Goal: Task Accomplishment & Management: Use online tool/utility

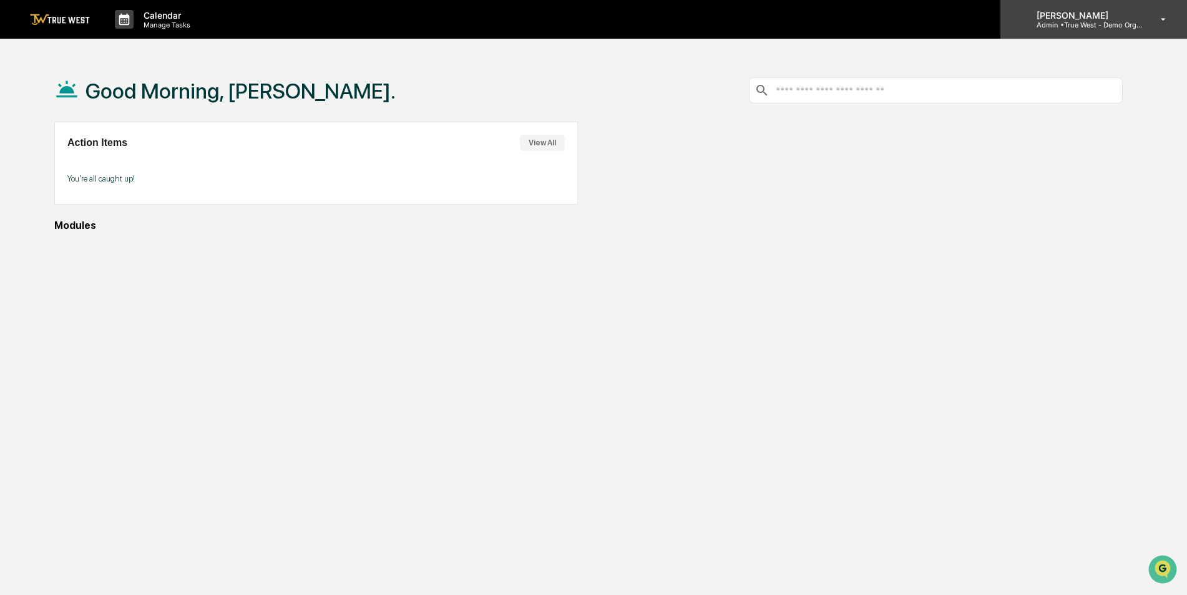
click at [1070, 26] on p "Admin • True West - Demo Organization" at bounding box center [1085, 25] width 116 height 9
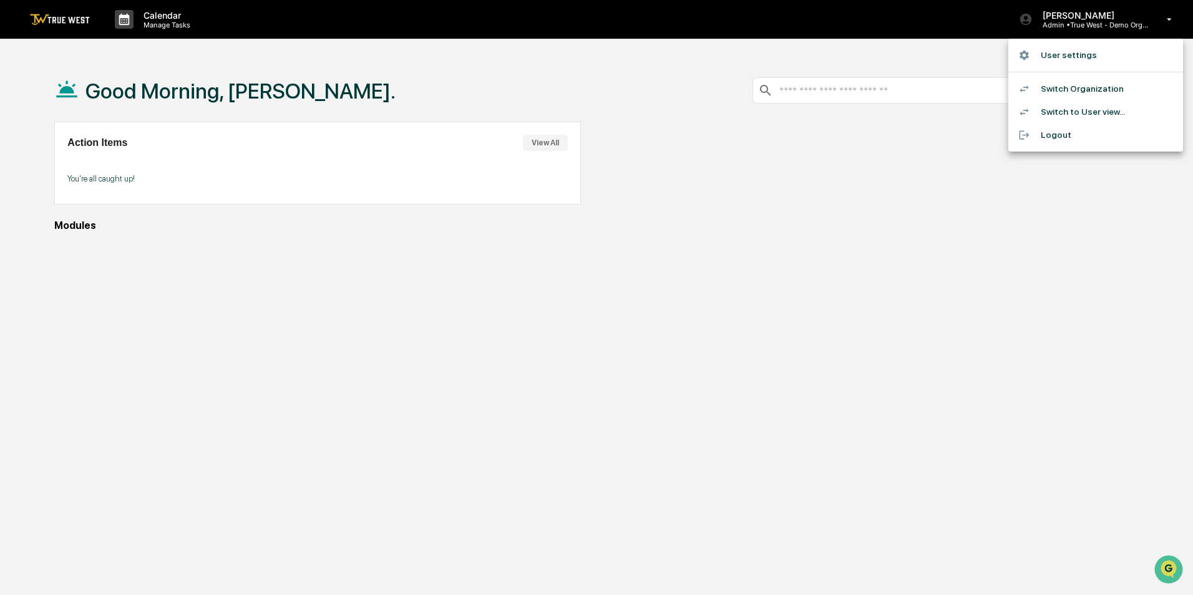
click at [1070, 112] on li "Switch to User view..." at bounding box center [1095, 111] width 175 height 23
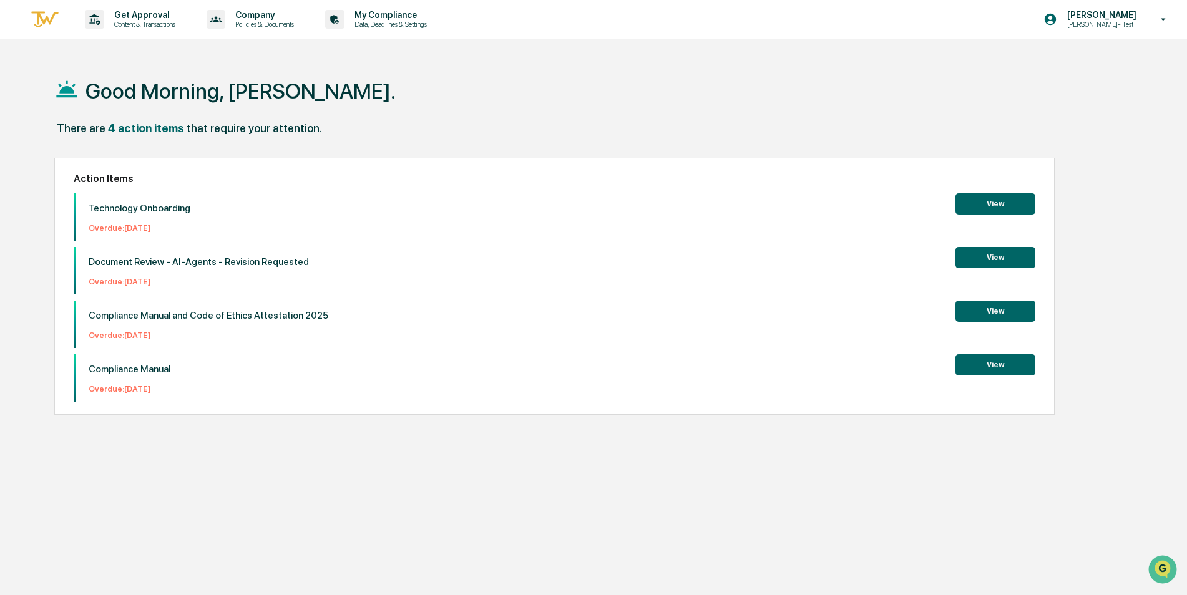
click at [994, 203] on button "View" at bounding box center [995, 203] width 80 height 21
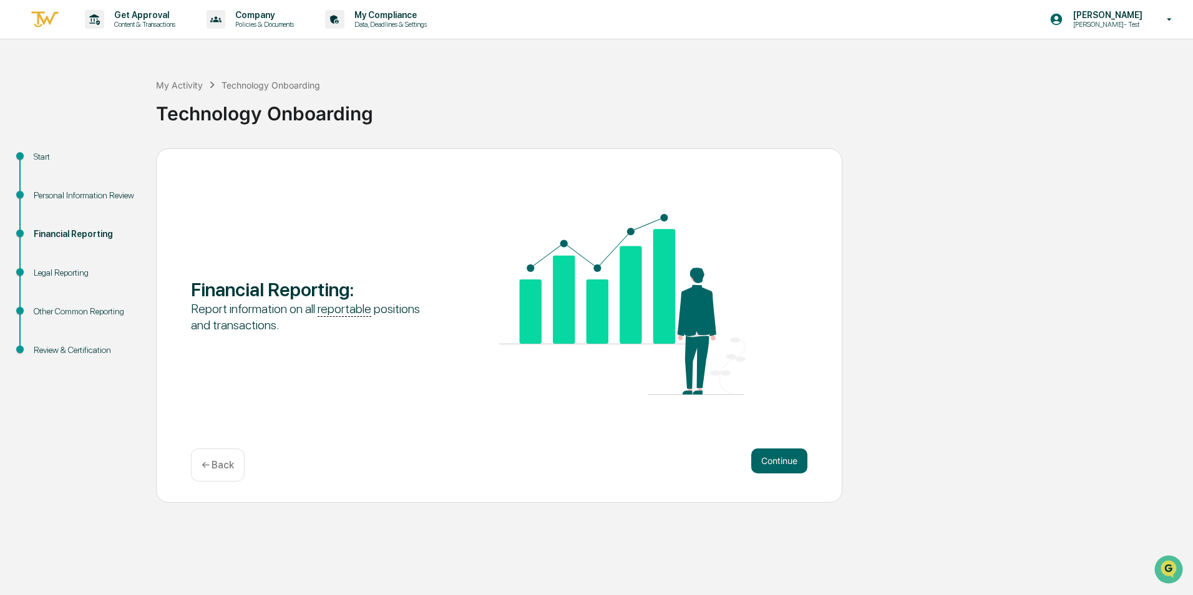
click at [64, 308] on div "Other Common Reporting" at bounding box center [85, 311] width 102 height 13
click at [785, 459] on button "Continue" at bounding box center [779, 461] width 56 height 25
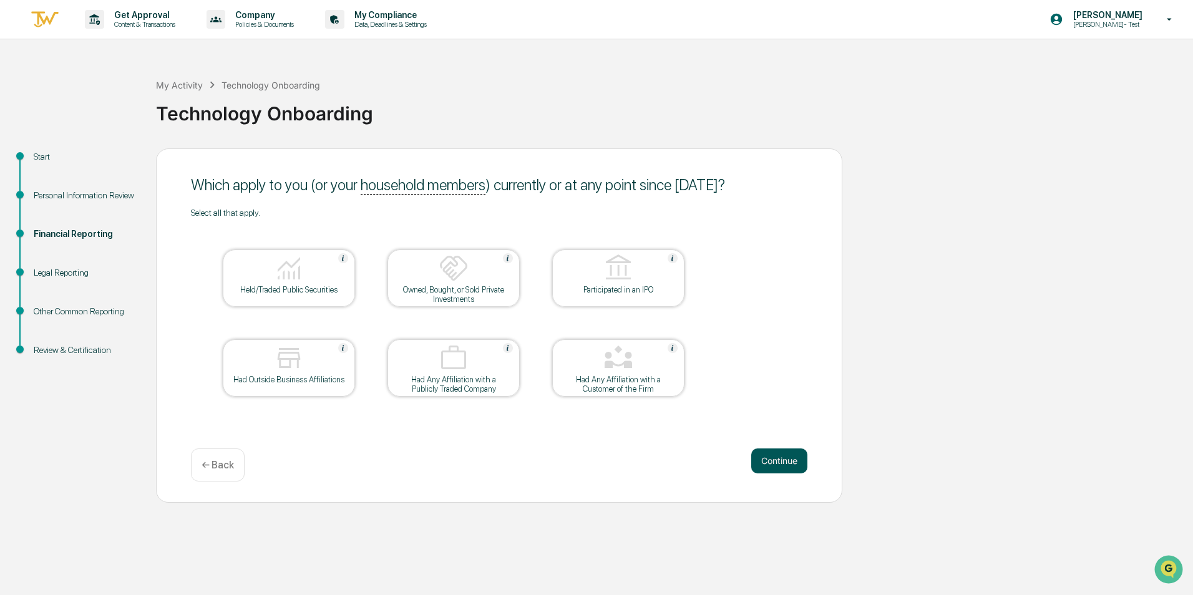
click at [788, 456] on button "Continue" at bounding box center [779, 461] width 56 height 25
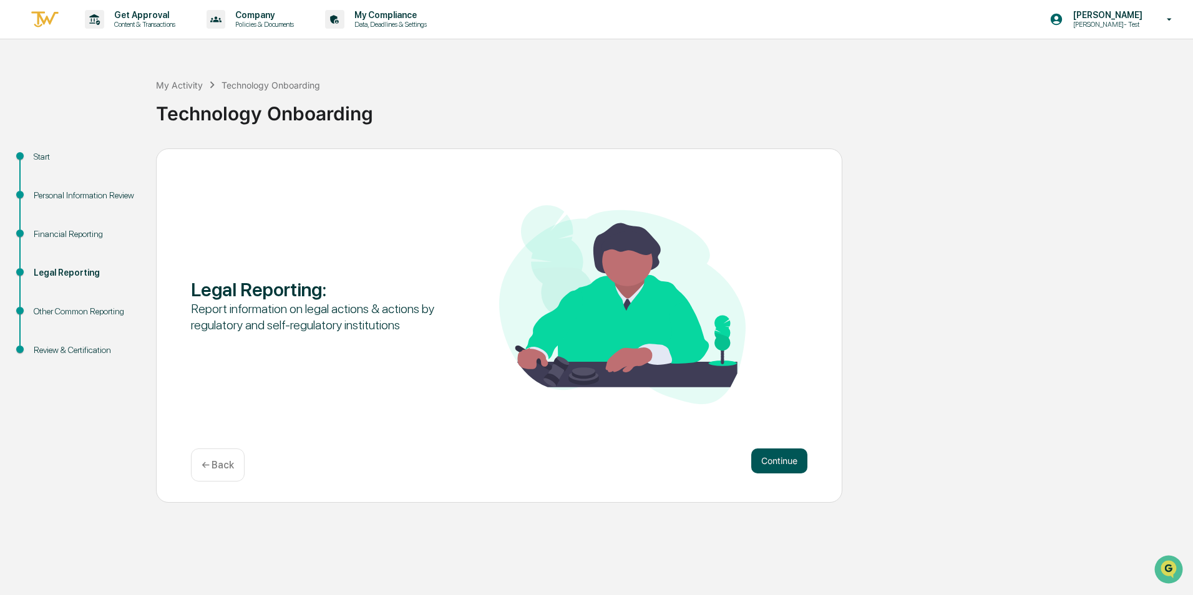
click at [788, 461] on button "Continue" at bounding box center [779, 461] width 56 height 25
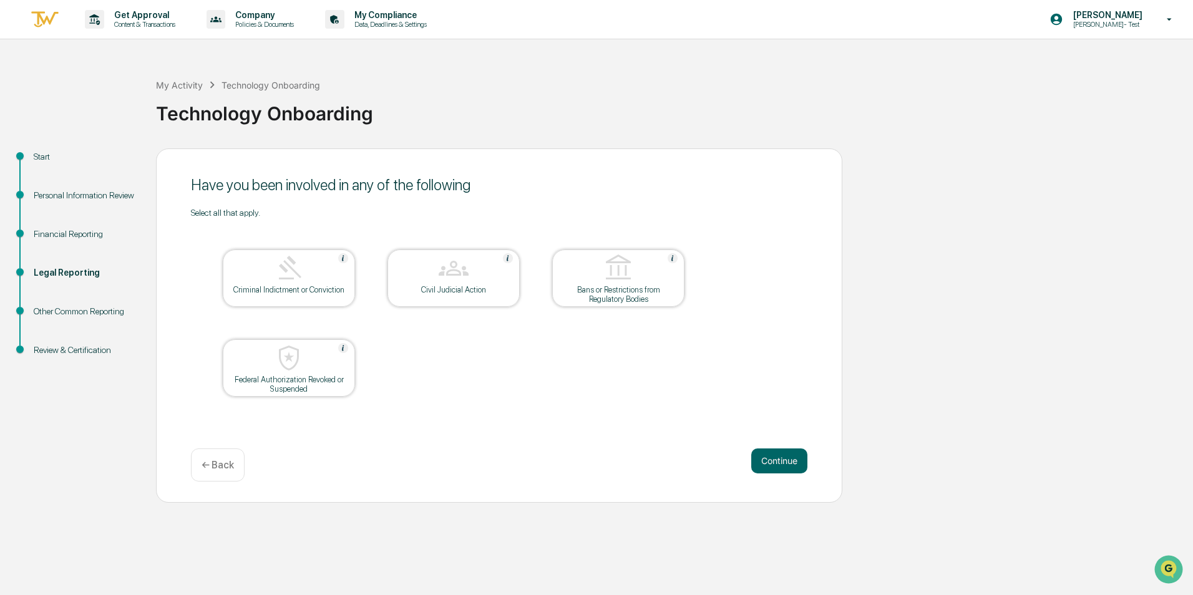
click at [788, 461] on button "Continue" at bounding box center [779, 461] width 56 height 25
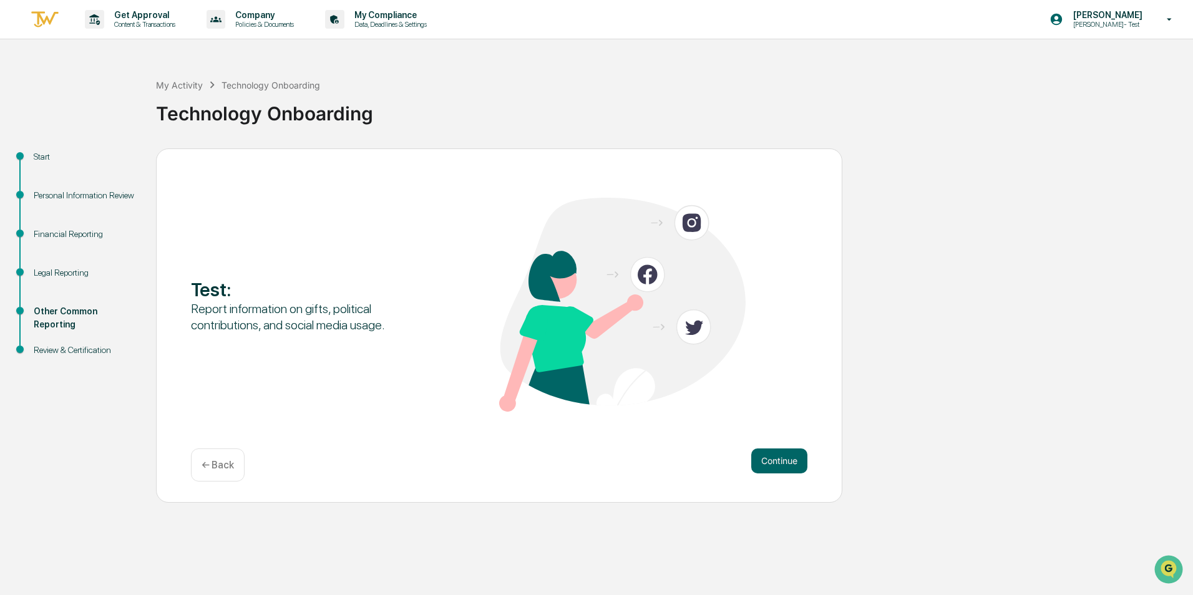
click at [788, 461] on button "Continue" at bounding box center [779, 461] width 56 height 25
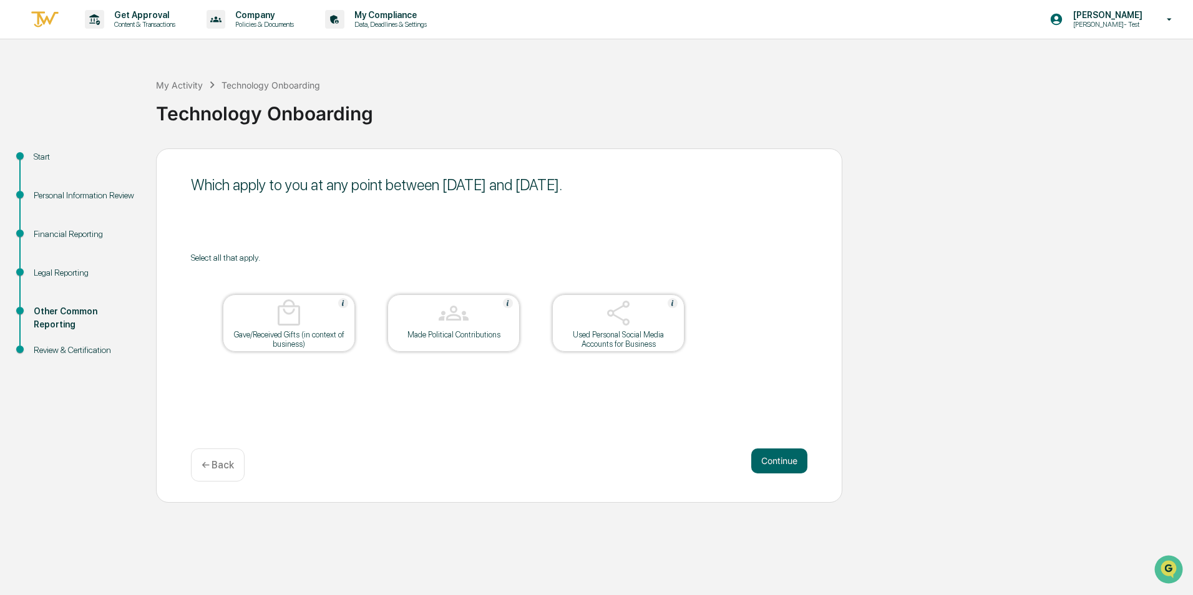
click at [291, 329] on div at bounding box center [289, 314] width 125 height 32
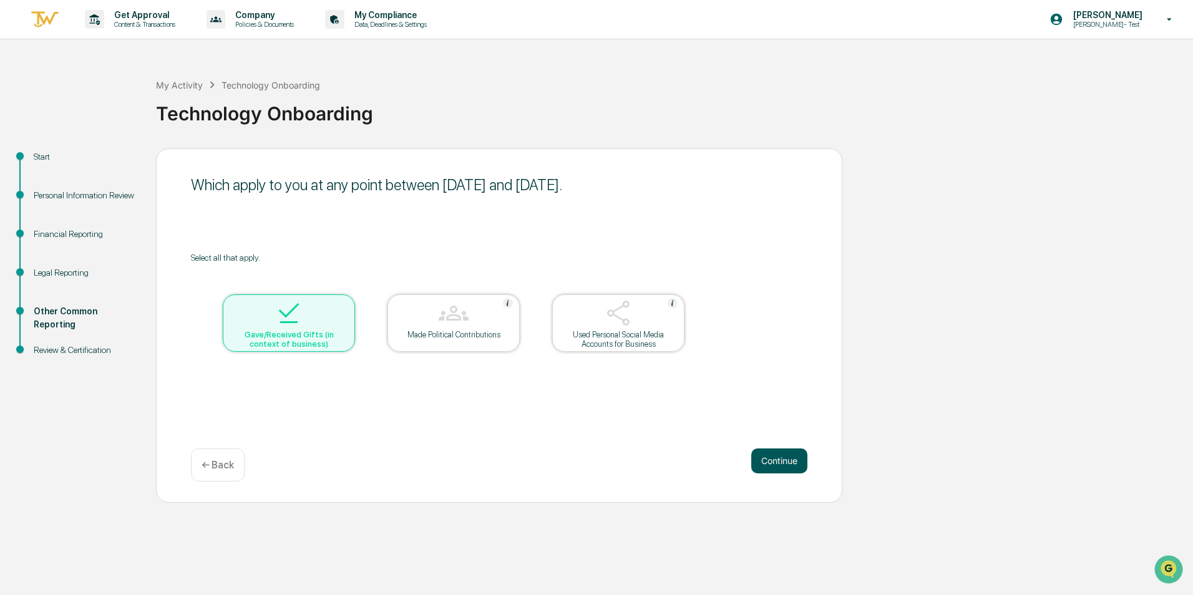
click at [768, 462] on button "Continue" at bounding box center [779, 461] width 56 height 25
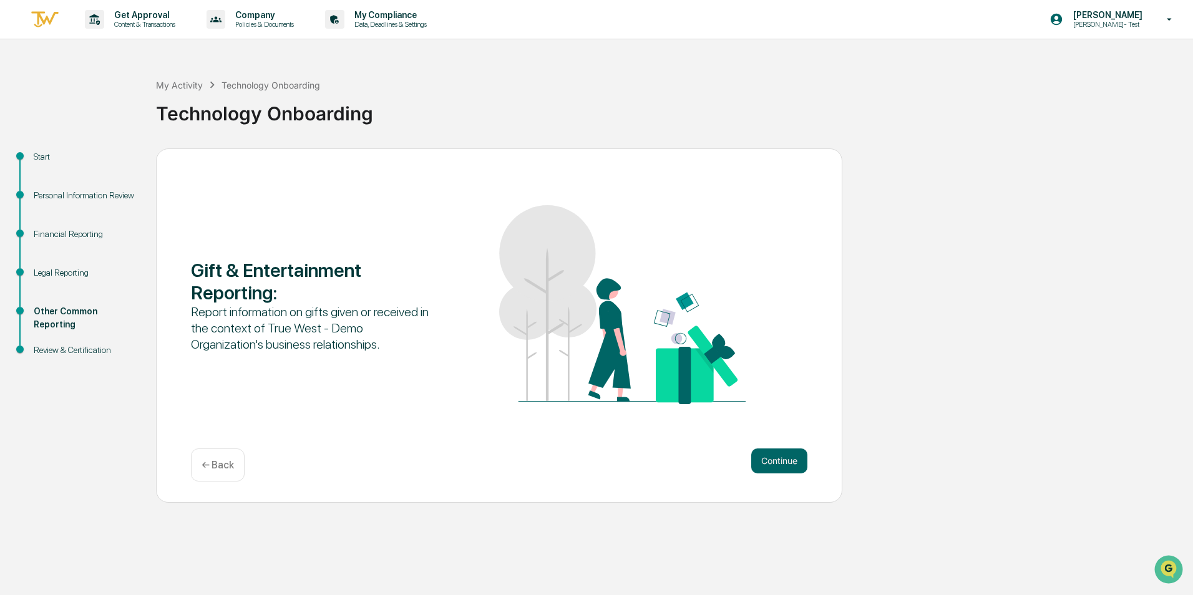
click at [768, 462] on button "Continue" at bounding box center [779, 461] width 56 height 25
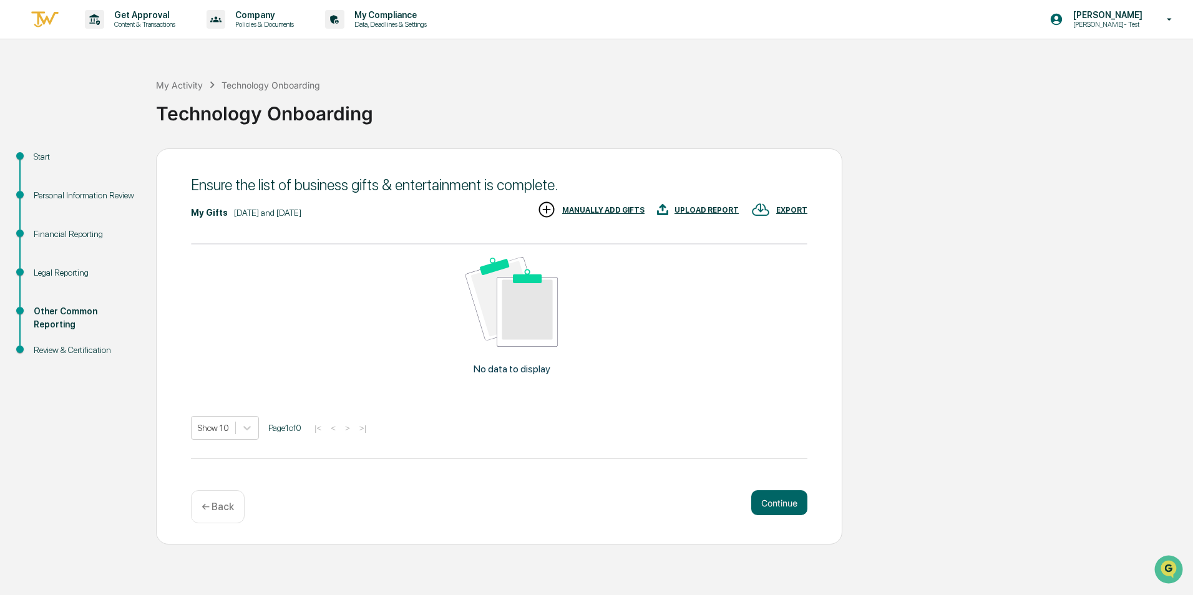
click at [668, 209] on img at bounding box center [662, 209] width 11 height 19
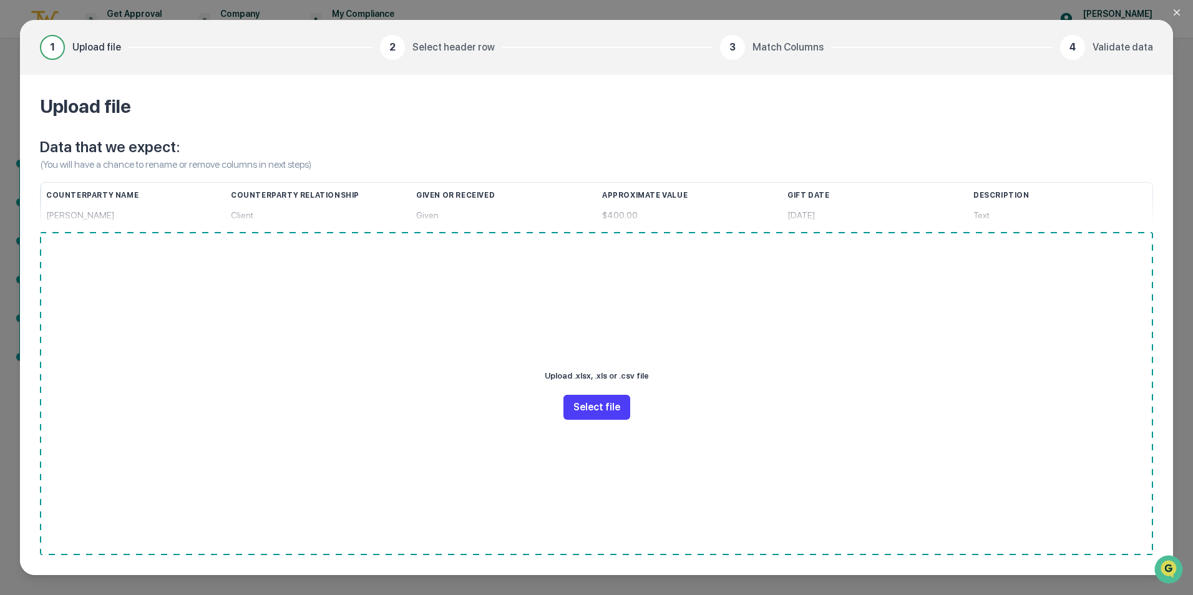
click at [601, 408] on button "Select file" at bounding box center [596, 407] width 67 height 25
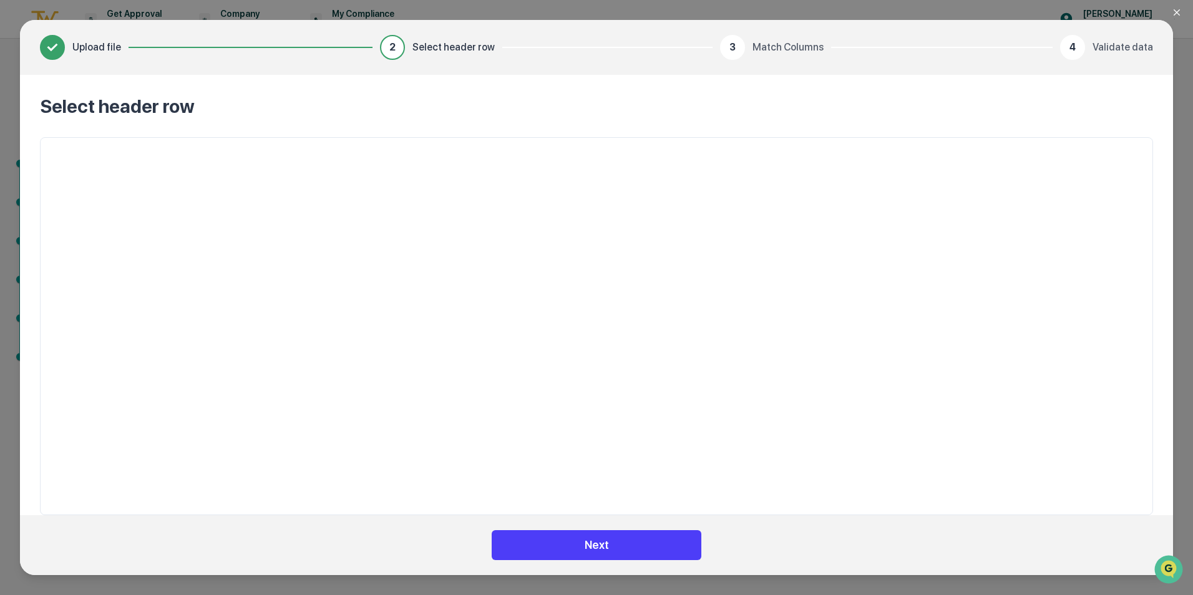
click at [621, 542] on button "Next" at bounding box center [597, 545] width 210 height 30
